Goal: Complete application form

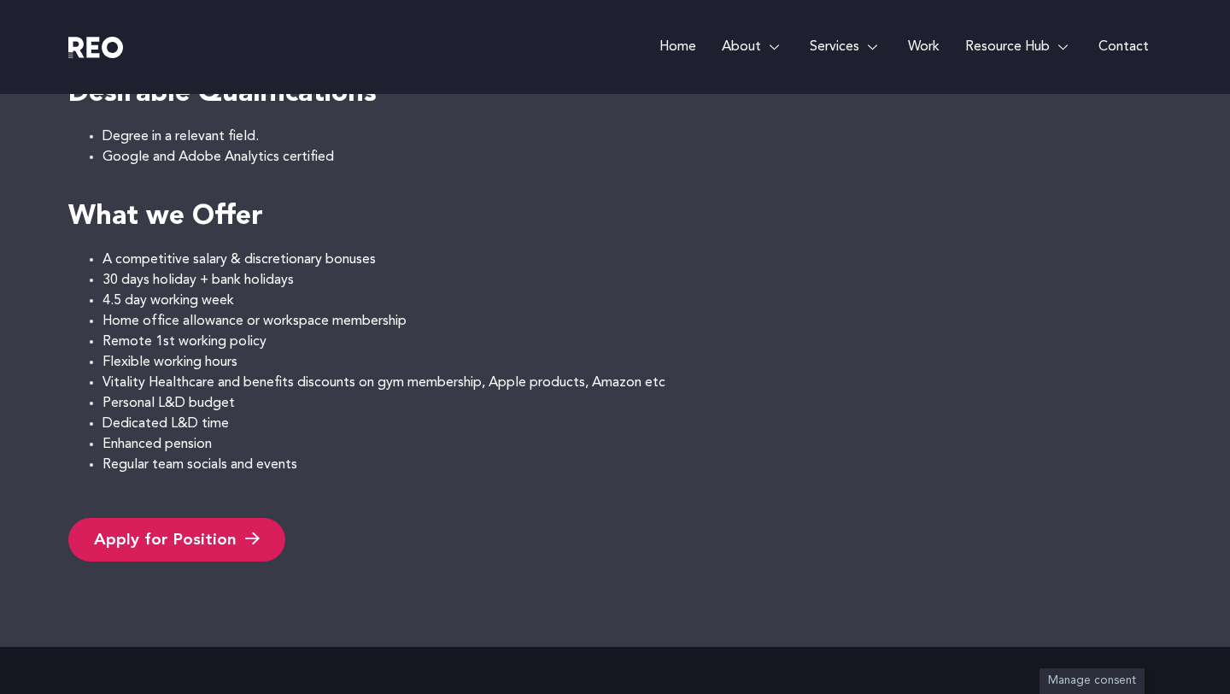
scroll to position [1632, 0]
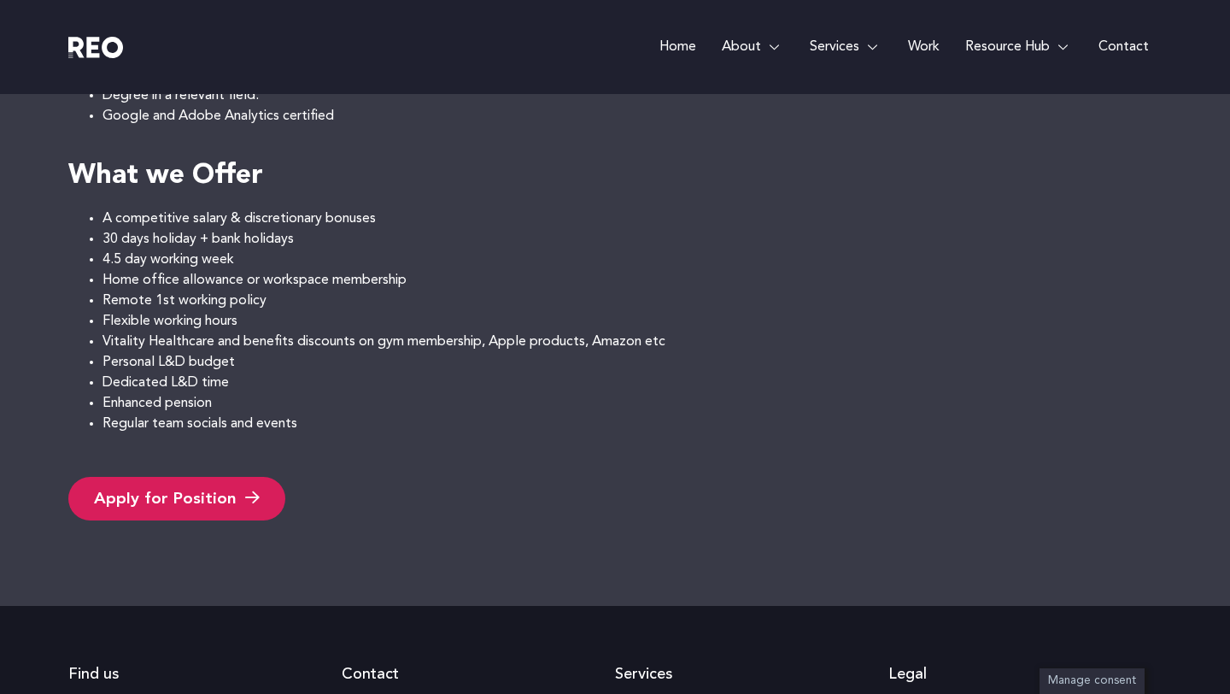
click at [240, 483] on link "Apply for Position" at bounding box center [176, 499] width 217 height 44
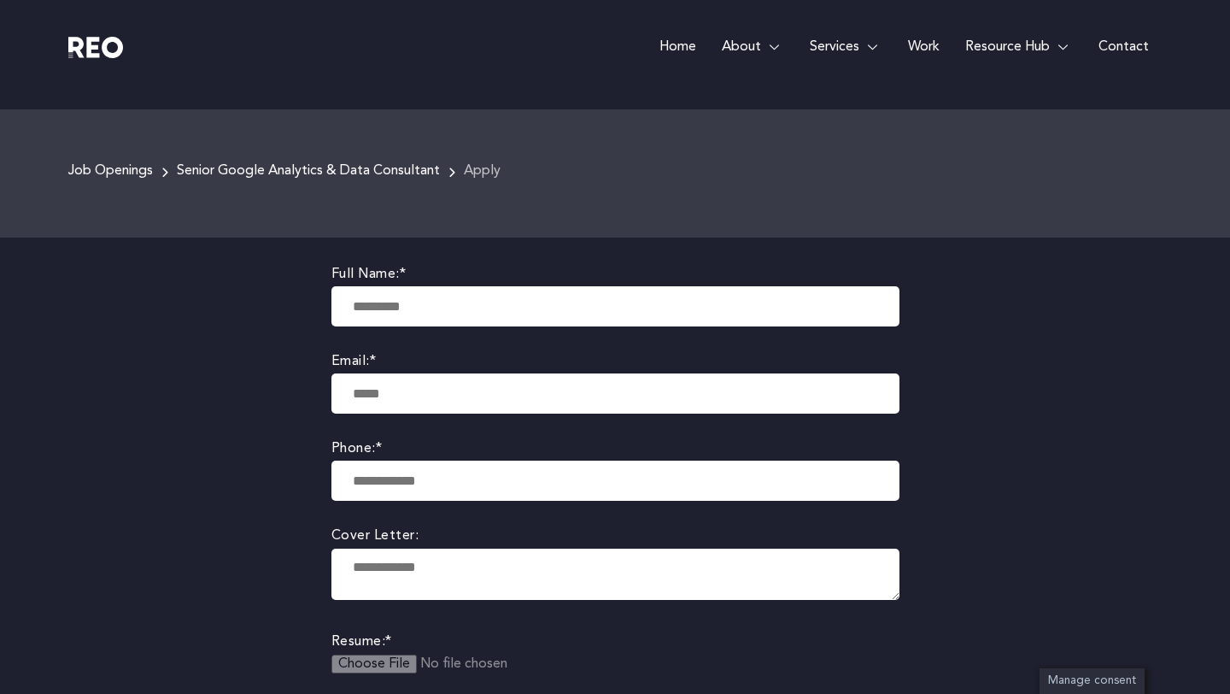
scroll to position [198, 0]
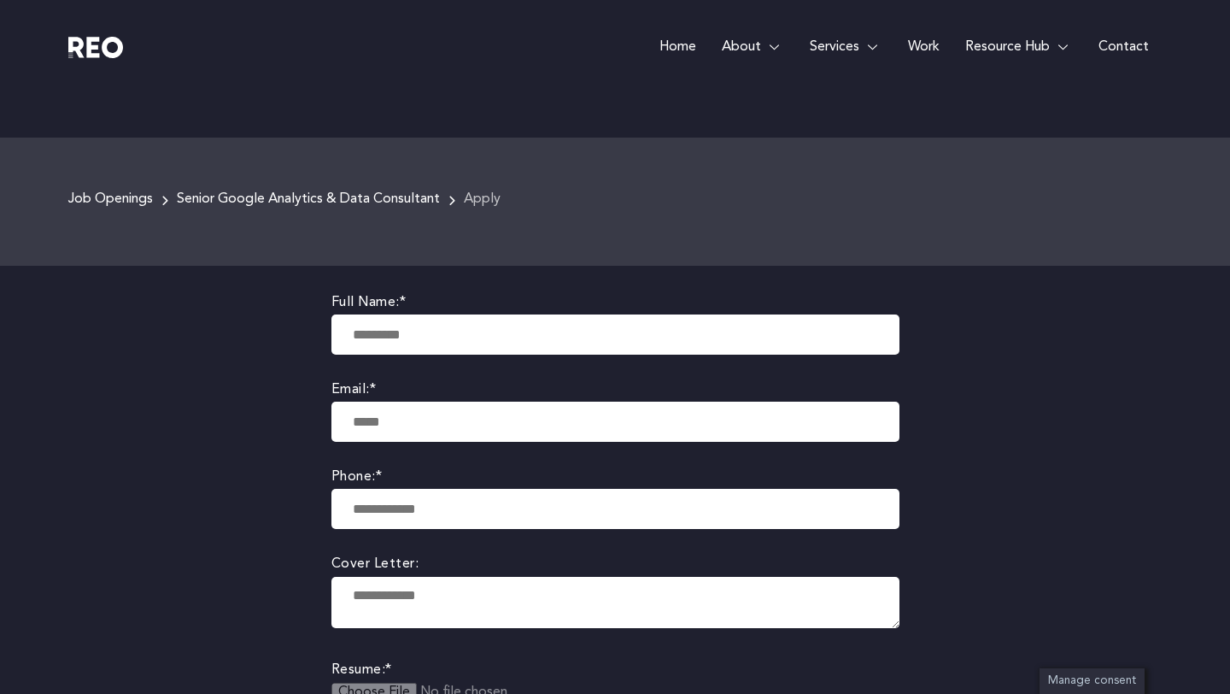
click at [436, 325] on input "text" at bounding box center [616, 334] width 568 height 40
type input "**********"
click at [431, 508] on input "tel" at bounding box center [616, 509] width 568 height 40
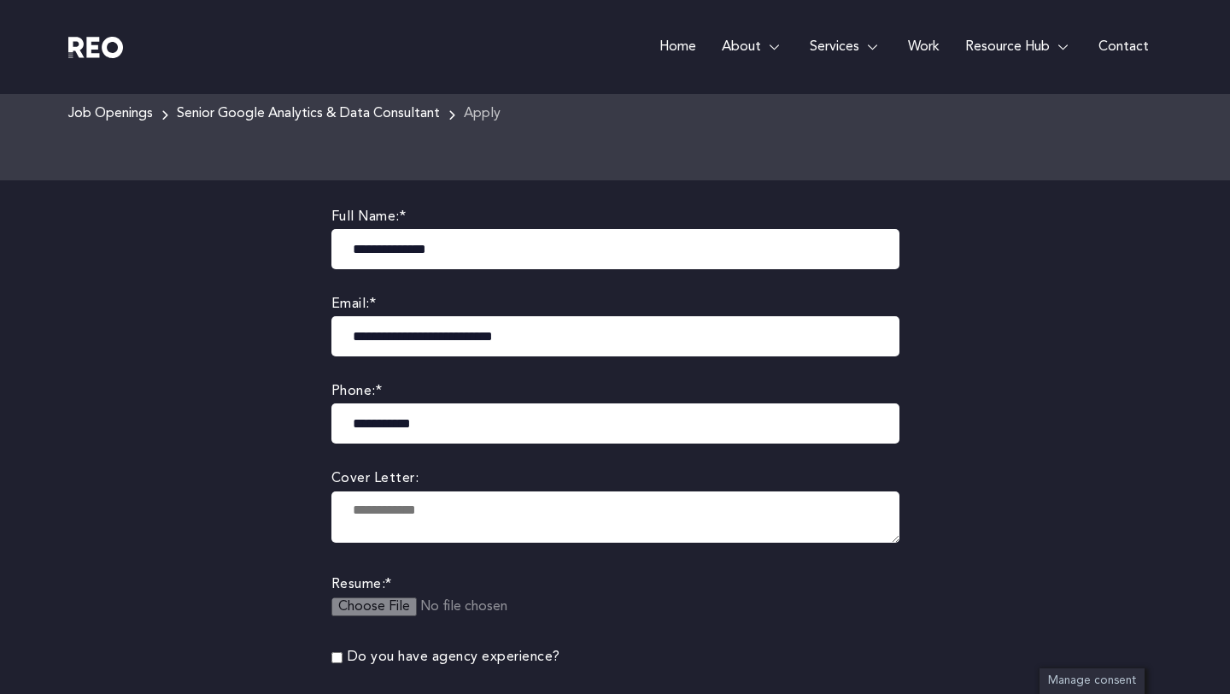
scroll to position [291, 0]
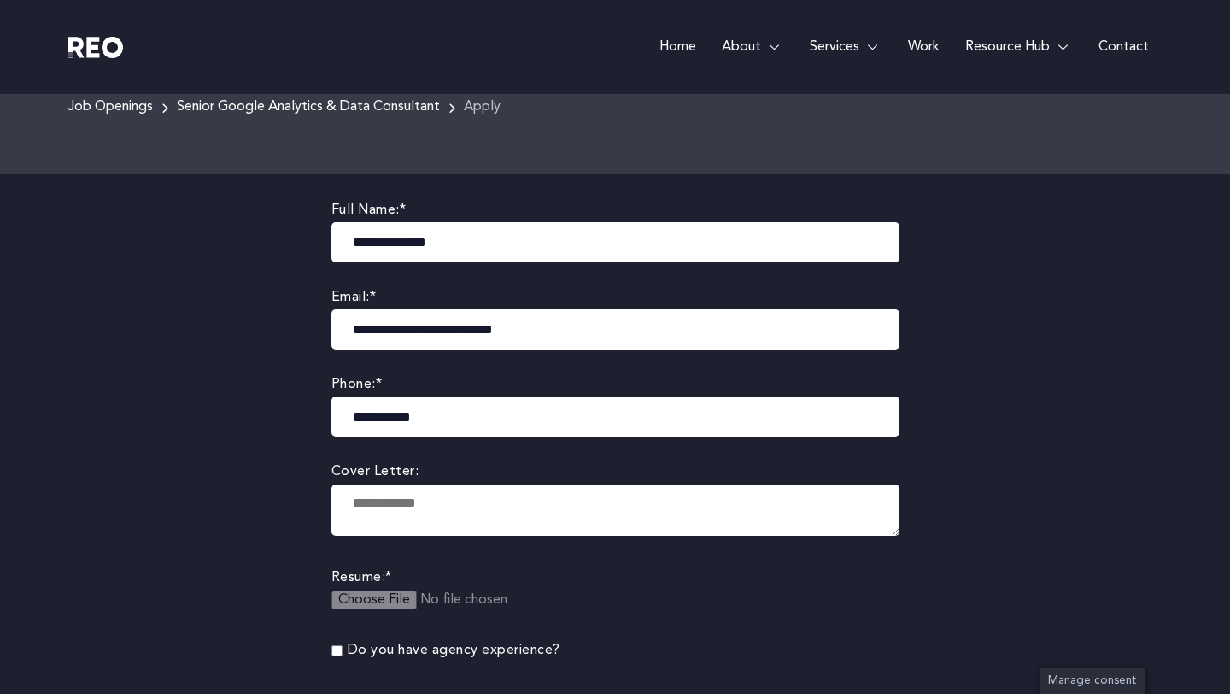
type input "**********"
click at [376, 599] on input "file" at bounding box center [462, 610] width 261 height 40
type input "**********"
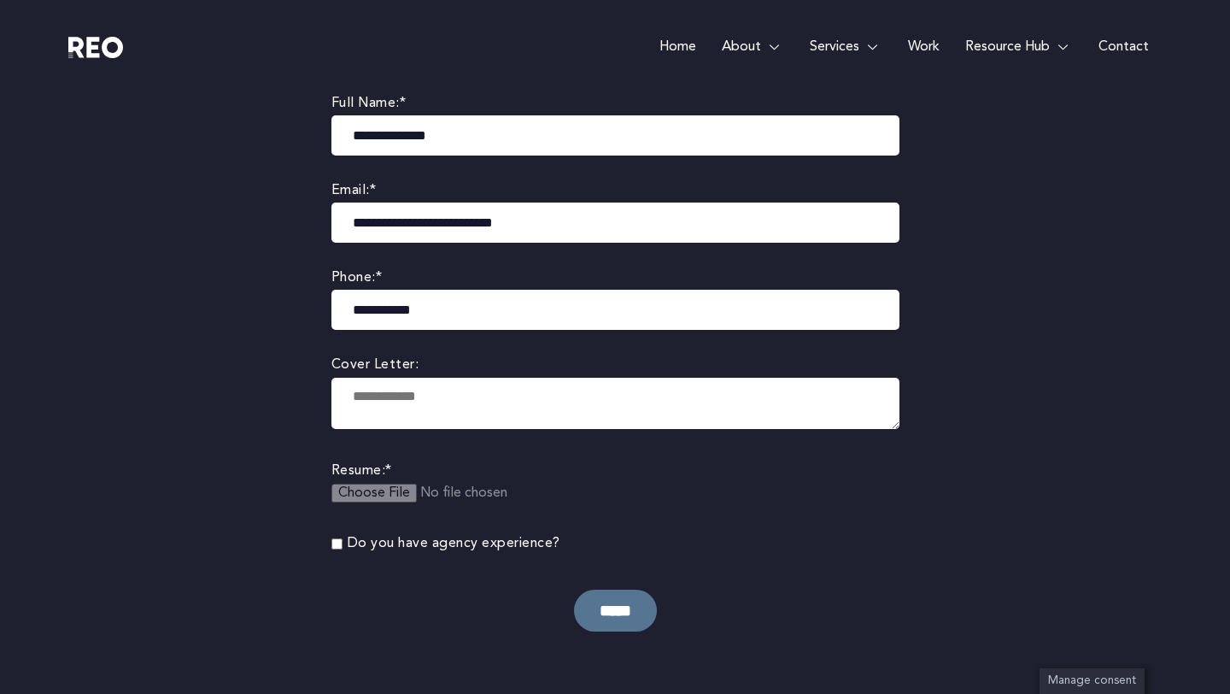
click at [639, 607] on input "*****" at bounding box center [615, 611] width 83 height 42
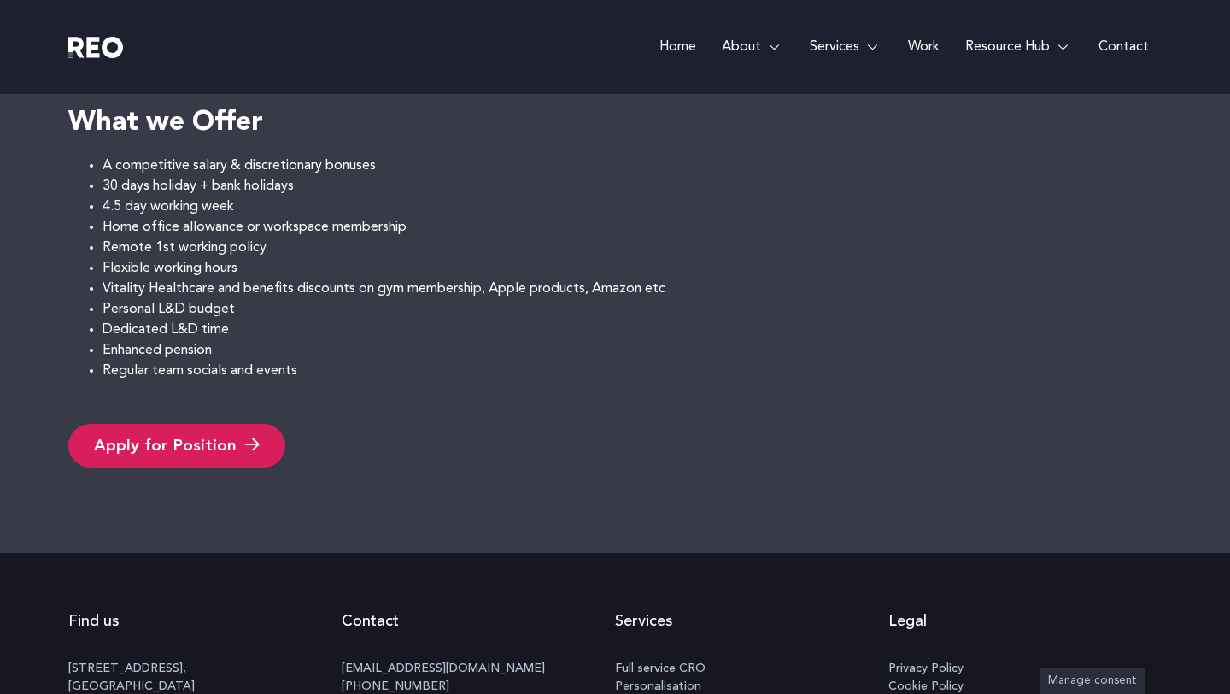
scroll to position [1699, 0]
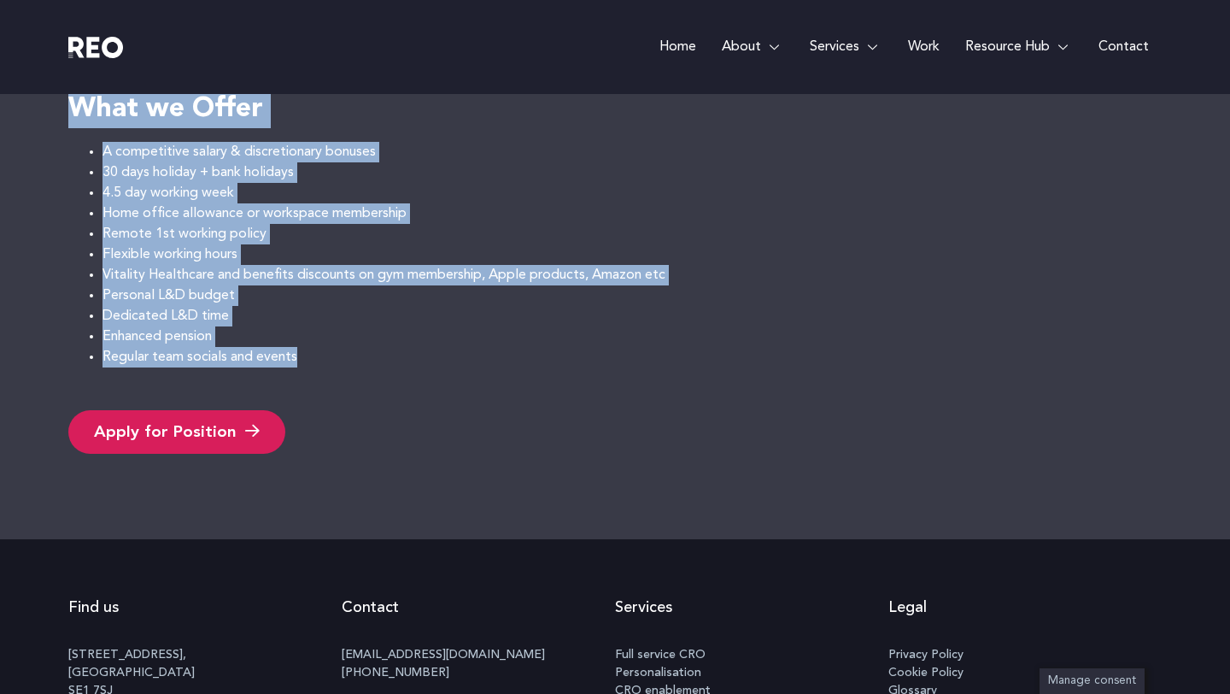
drag, startPoint x: 75, startPoint y: 365, endPoint x: 427, endPoint y: 362, distance: 352.0
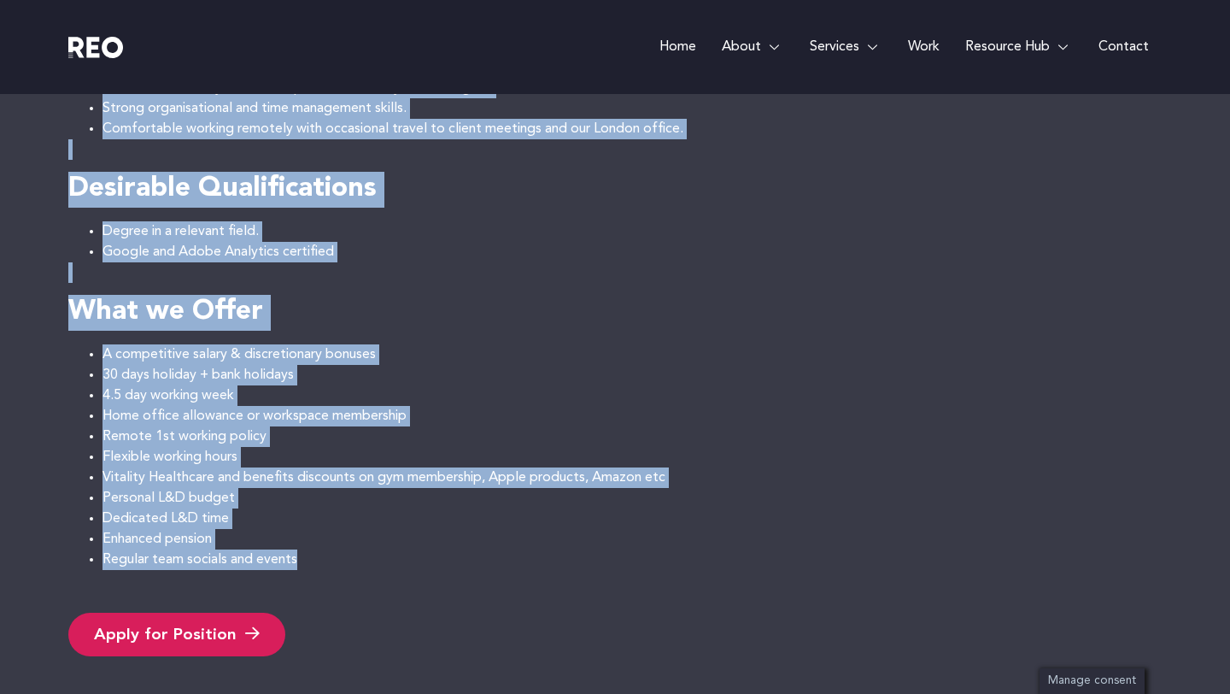
scroll to position [1429, 0]
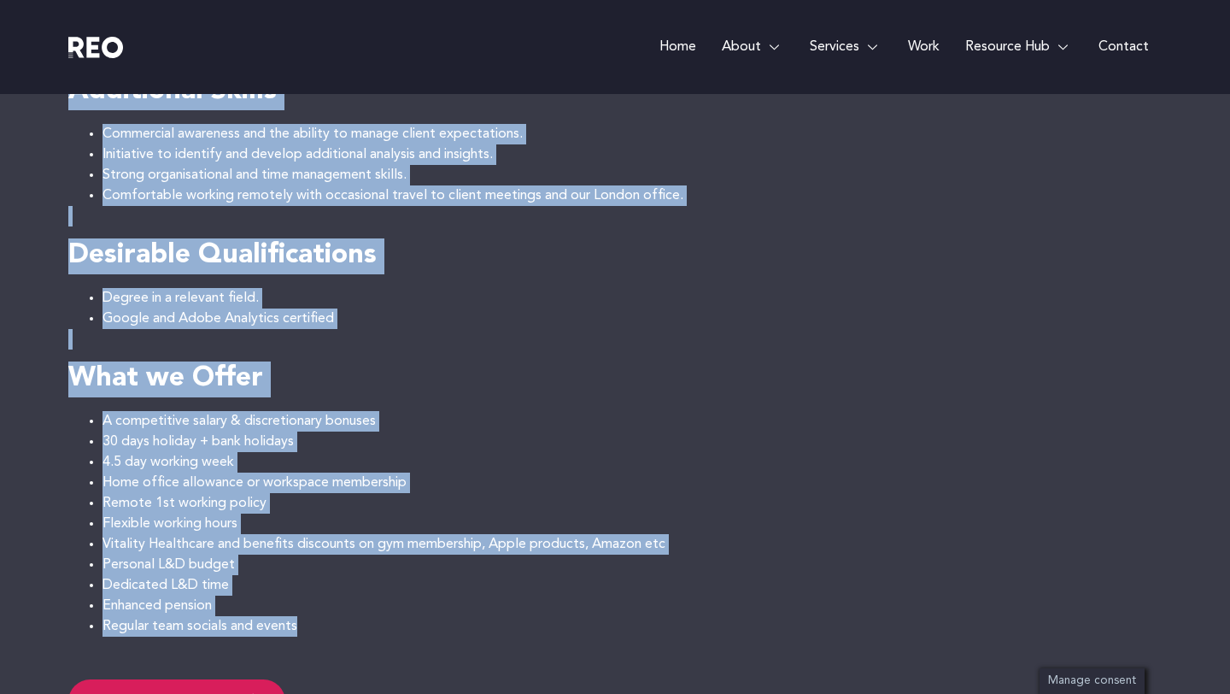
click at [390, 313] on li "Google and Adobe Analytics certified" at bounding box center [633, 318] width 1060 height 21
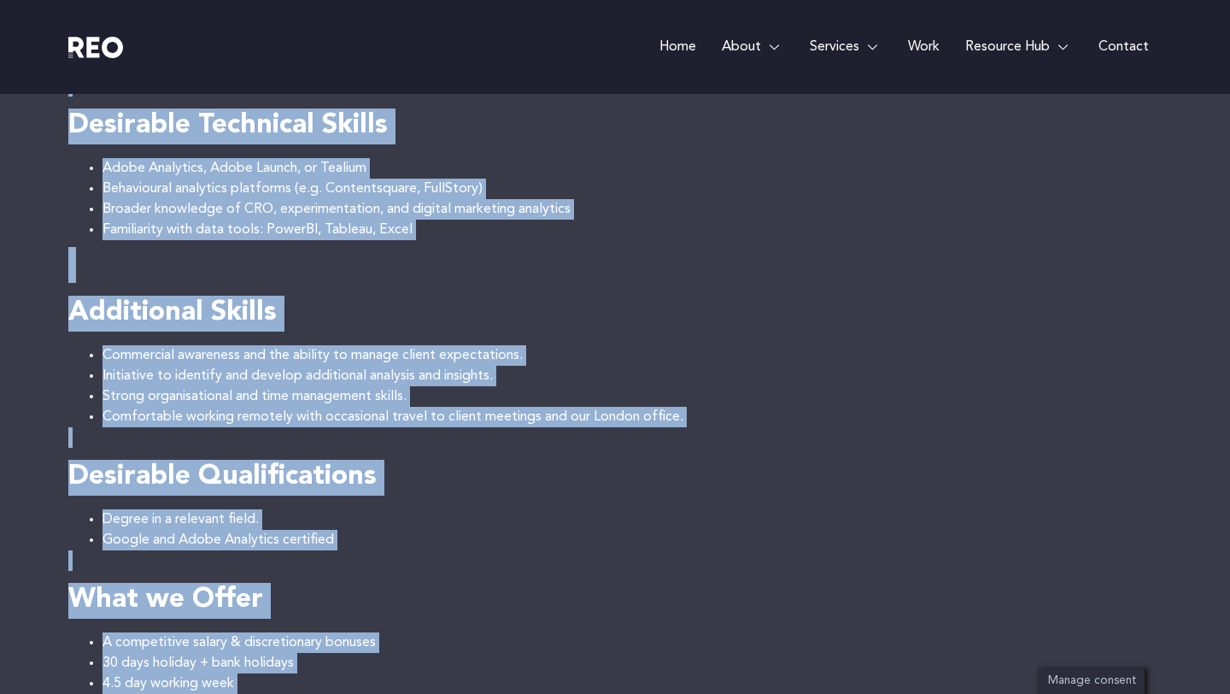
scroll to position [1230, 0]
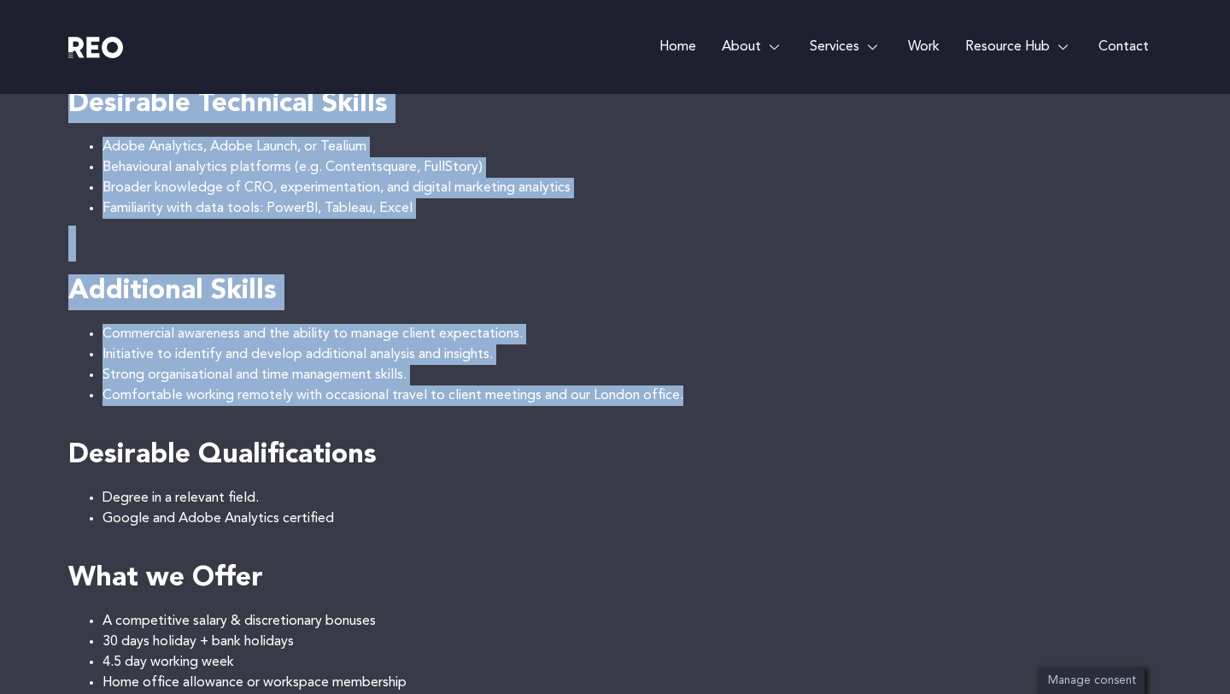
drag, startPoint x: 62, startPoint y: 456, endPoint x: 715, endPoint y: 414, distance: 655.0
click at [715, 414] on div "Job Openings Senior Google Analytics & Data Consultant About the job Senior Goo…" at bounding box center [615, 57] width 1230 height 1902
copy div "About the job Senior Google Analytics & Data Consultant REO is a leading UK bas…"
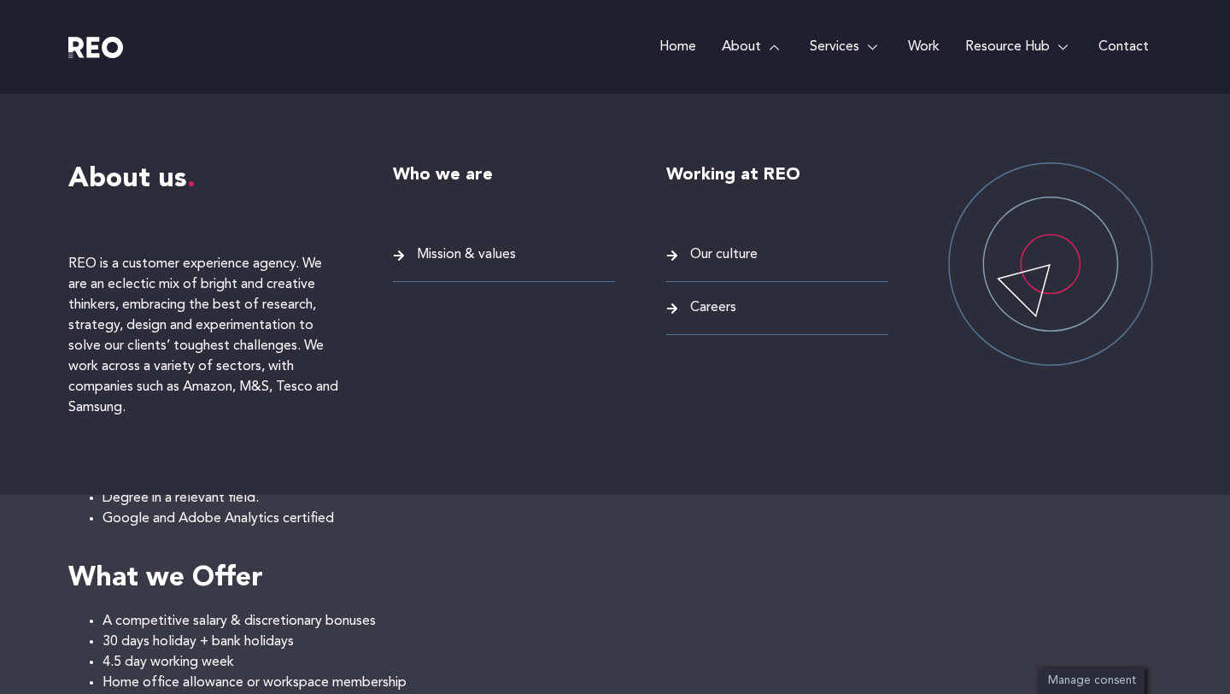
click at [600, 350] on div "Who we are Mission & values" at bounding box center [504, 294] width 222 height 264
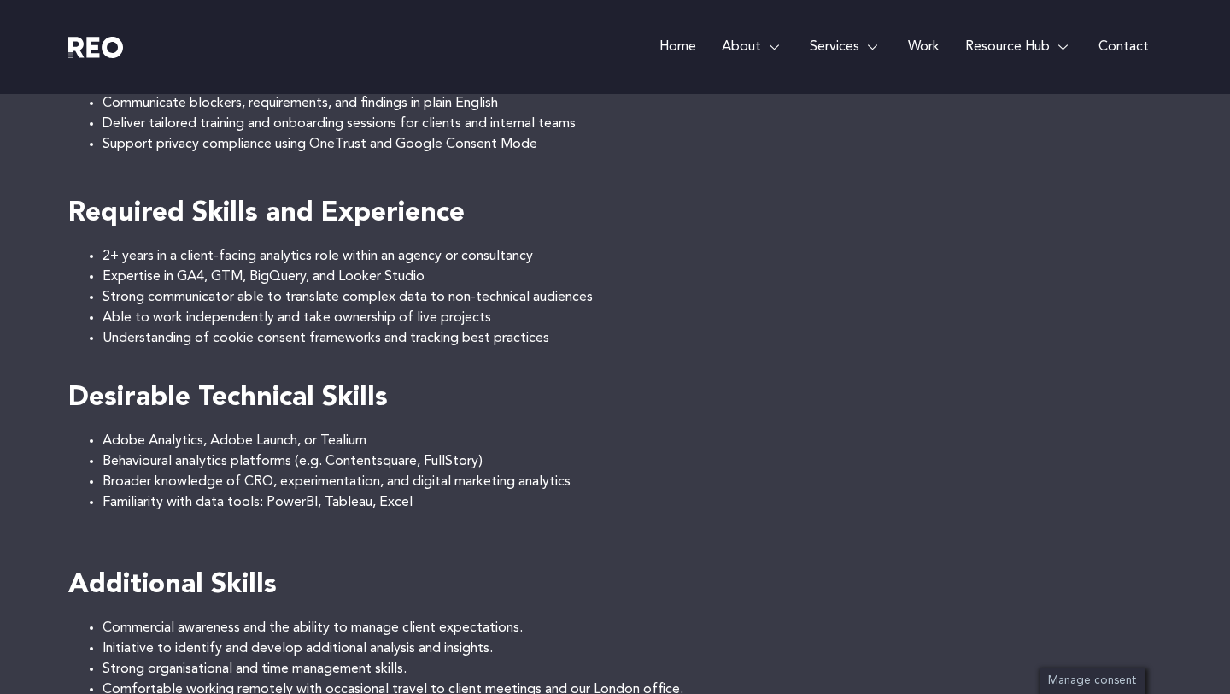
scroll to position [993, 0]
